Goal: Information Seeking & Learning: Check status

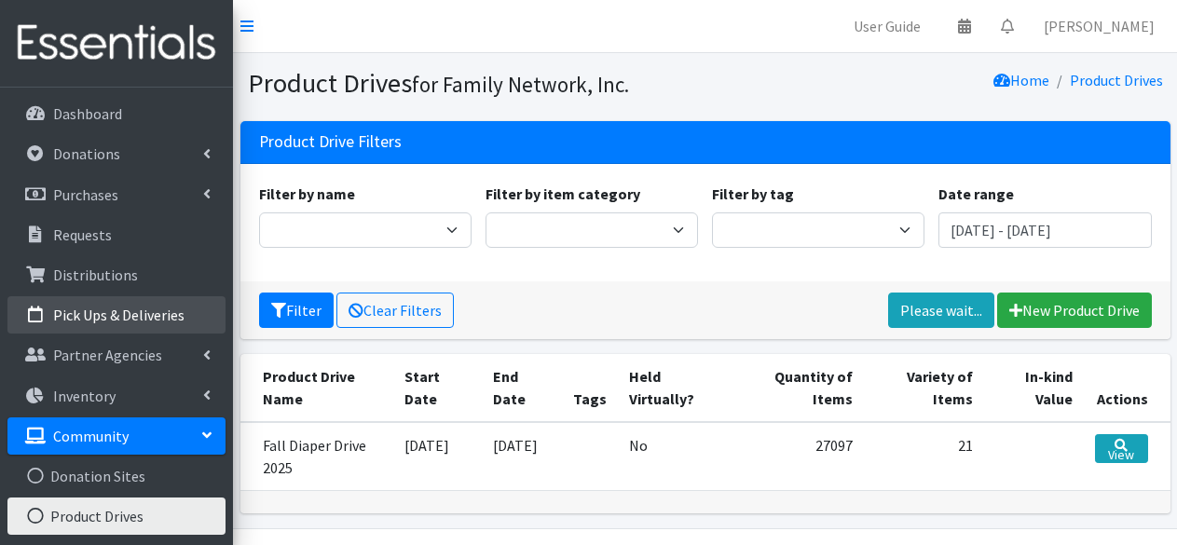
scroll to position [50, 0]
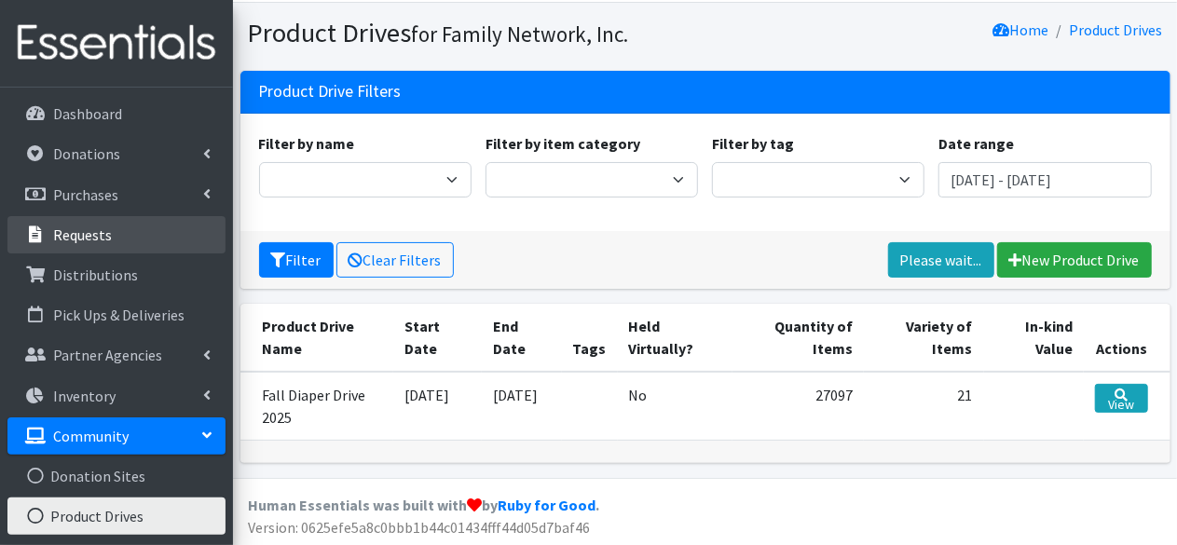
click at [111, 236] on link "Requests" at bounding box center [116, 234] width 218 height 37
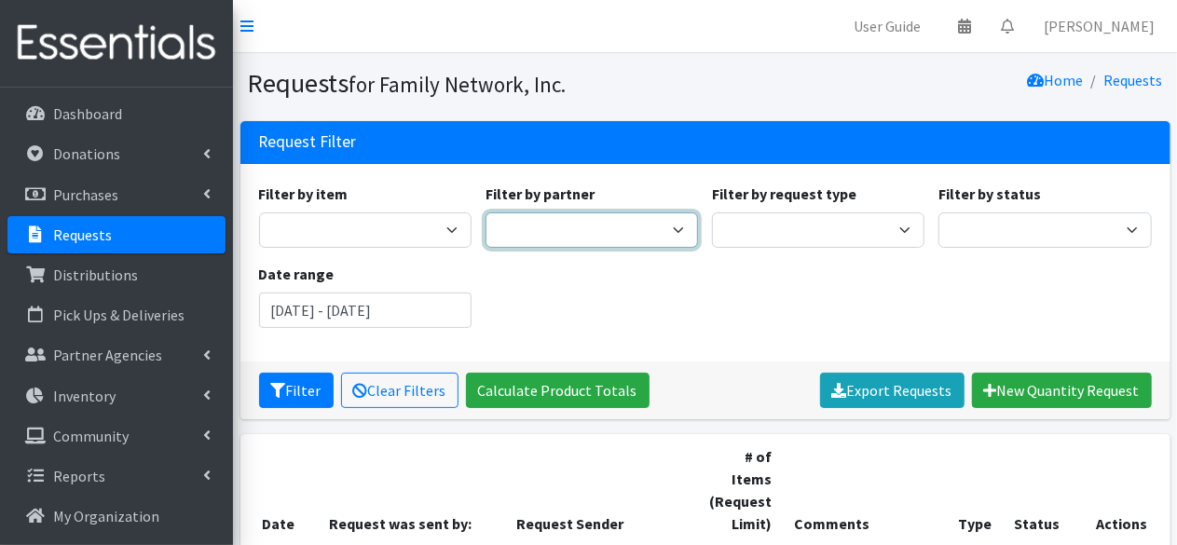
click at [596, 226] on select "2nd Street Pantry Missions Arkansas Coalition of Marshallese Bread of Life Cano…" at bounding box center [592, 229] width 212 height 35
click at [486, 212] on select "2nd Street Pantry Missions Arkansas Coalition of Marshallese Bread of Life Cano…" at bounding box center [592, 229] width 212 height 35
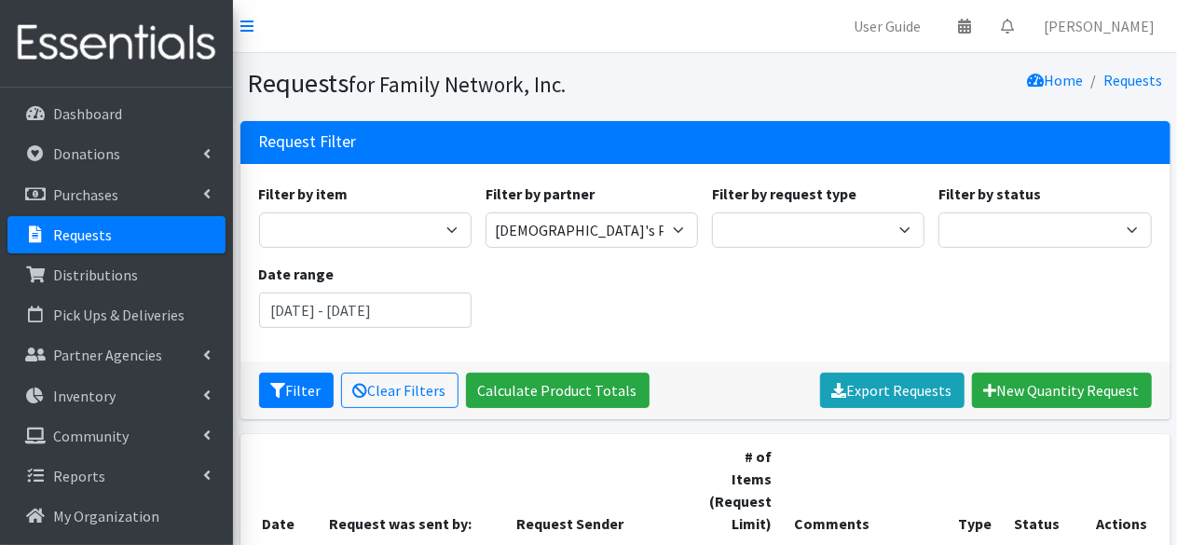
click at [590, 248] on div "Filter by item Adult Briefs (Large/X-Large) Adult Briefs (Medium/Large) Adult B…" at bounding box center [705, 263] width 907 height 160
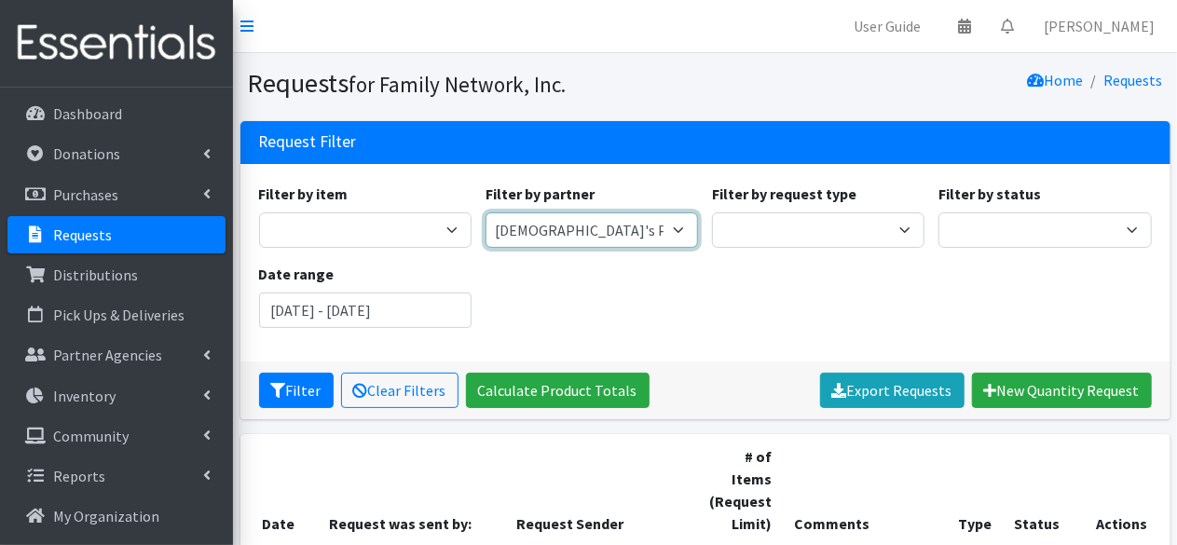
click at [615, 223] on select "2nd Street Pantry Missions Arkansas Coalition of Marshallese Bread of Life Cano…" at bounding box center [592, 229] width 212 height 35
select select "1364"
click at [486, 212] on select "2nd Street Pantry Missions Arkansas Coalition of Marshallese Bread of Life Cano…" at bounding box center [592, 229] width 212 height 35
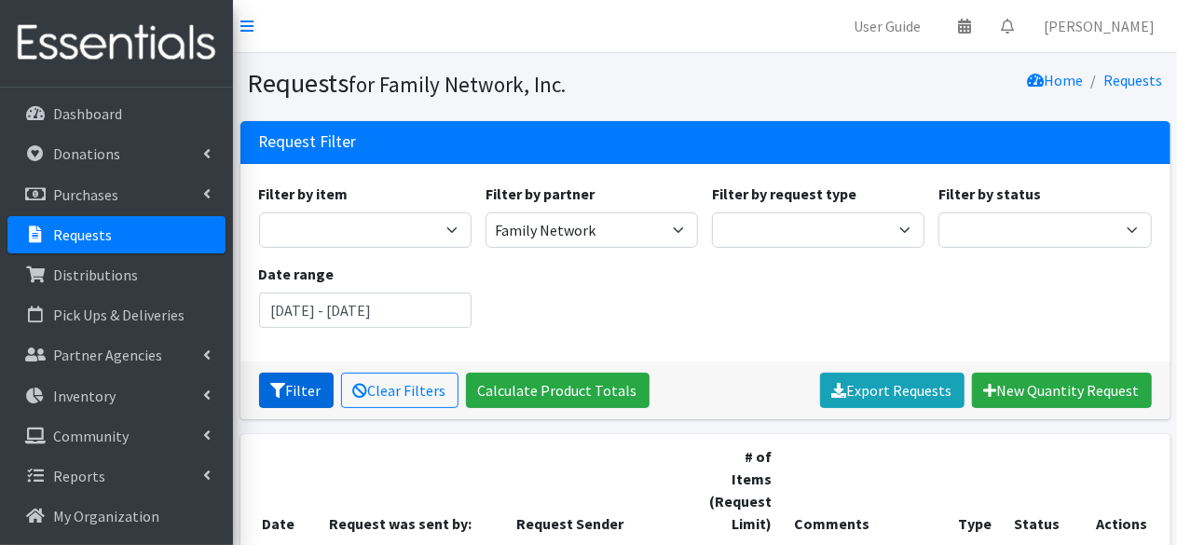
click at [296, 404] on button "Filter" at bounding box center [296, 390] width 75 height 35
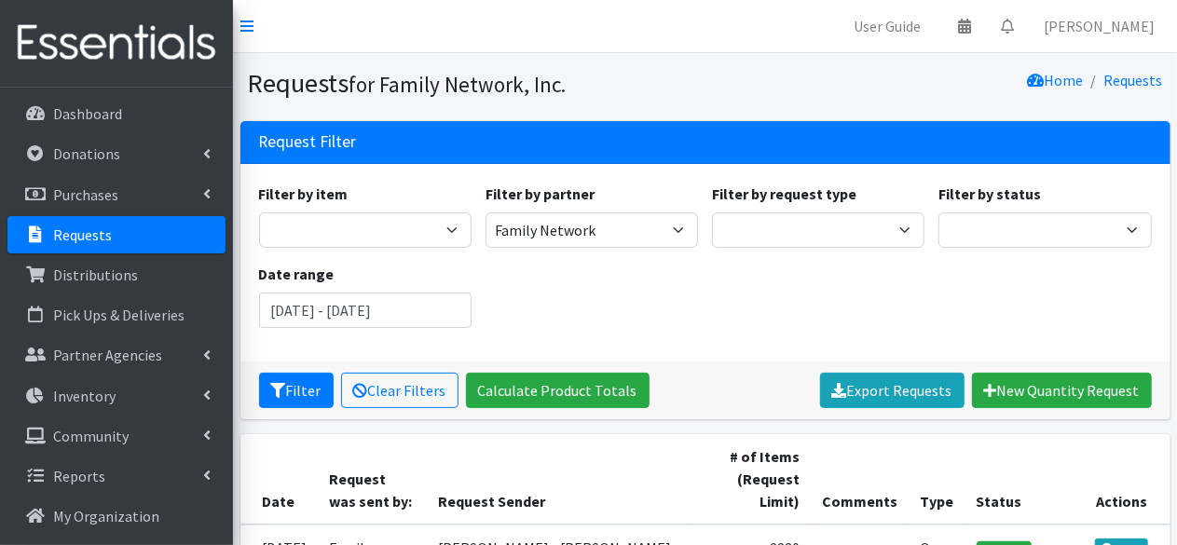
scroll to position [272, 0]
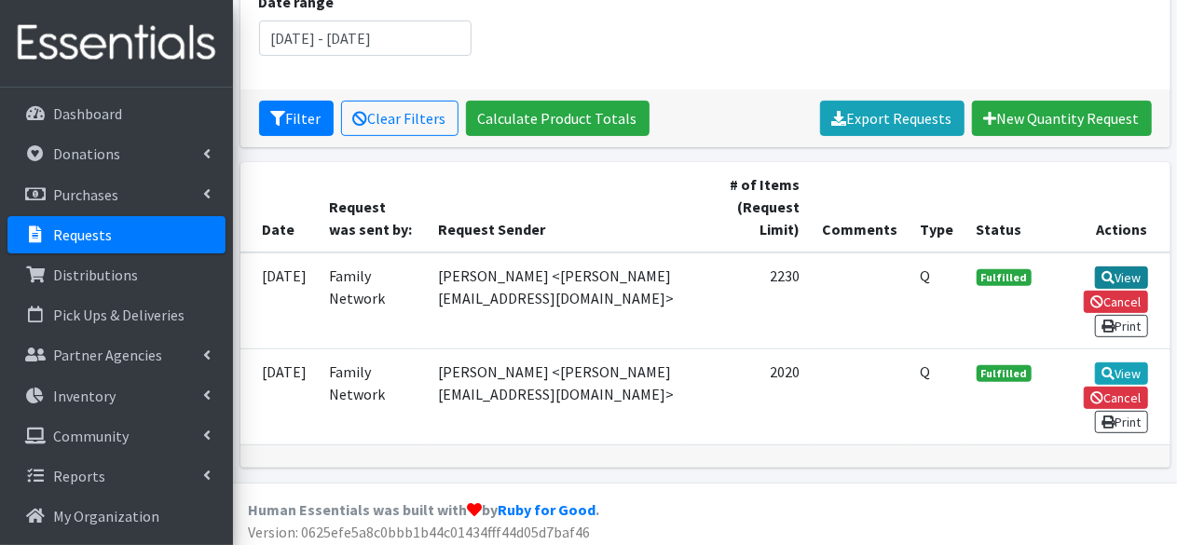
click at [1113, 277] on link "View" at bounding box center [1121, 278] width 53 height 22
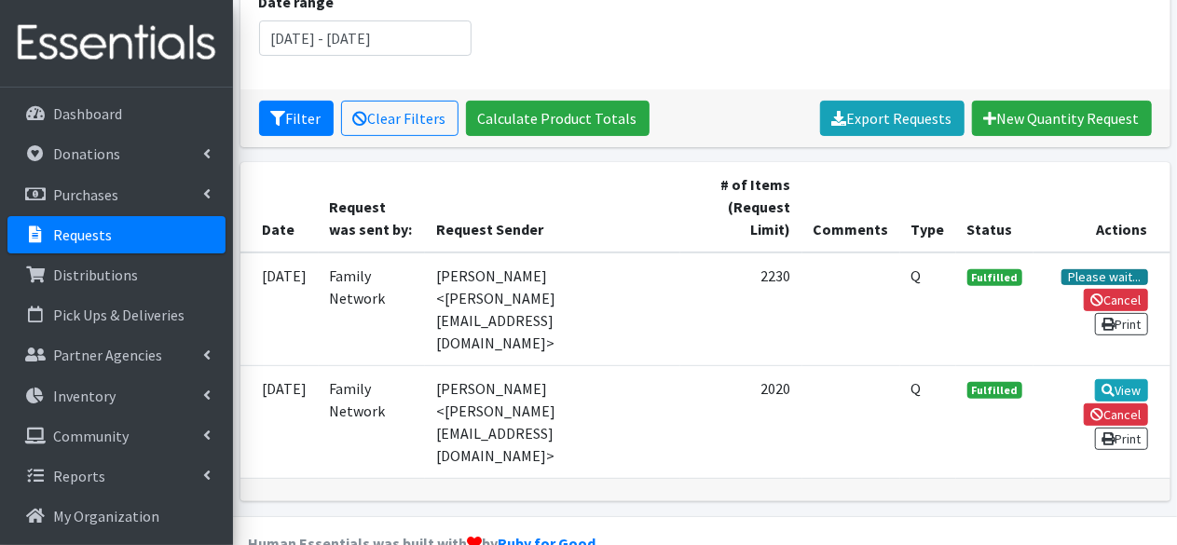
scroll to position [271, 0]
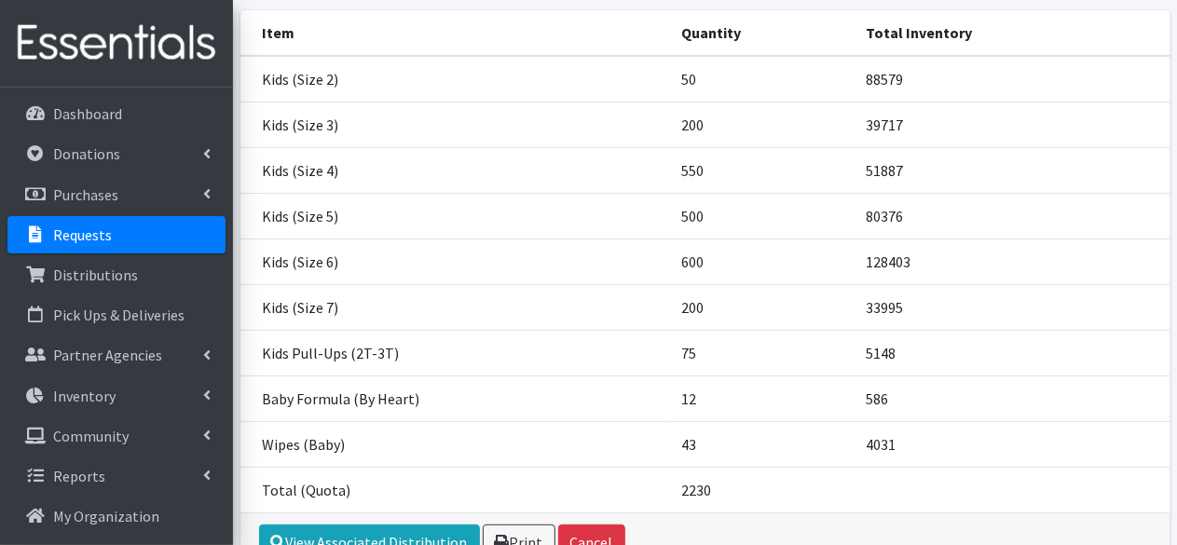
scroll to position [18, 0]
